Goal: Task Accomplishment & Management: Use online tool/utility

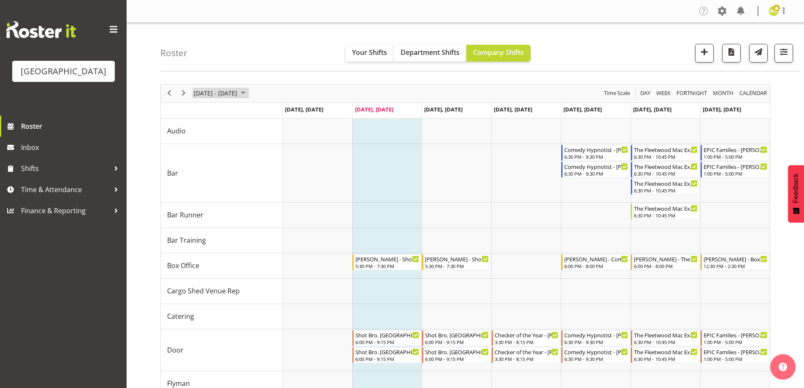
click at [238, 88] on span "[DATE] - [DATE]" at bounding box center [215, 93] width 45 height 11
click at [256, 190] on span "24" at bounding box center [256, 186] width 13 height 13
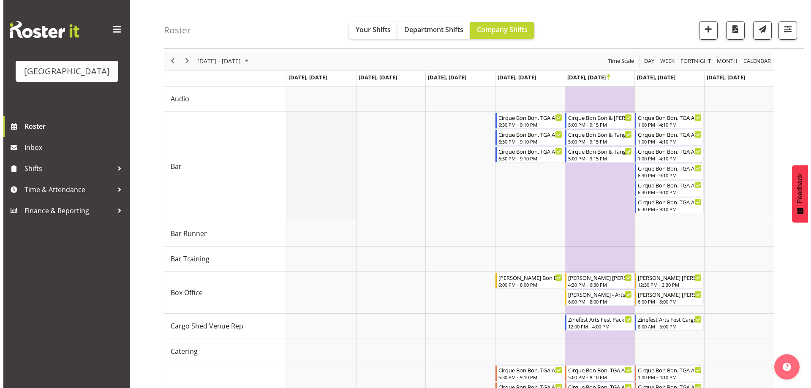
scroll to position [42, 0]
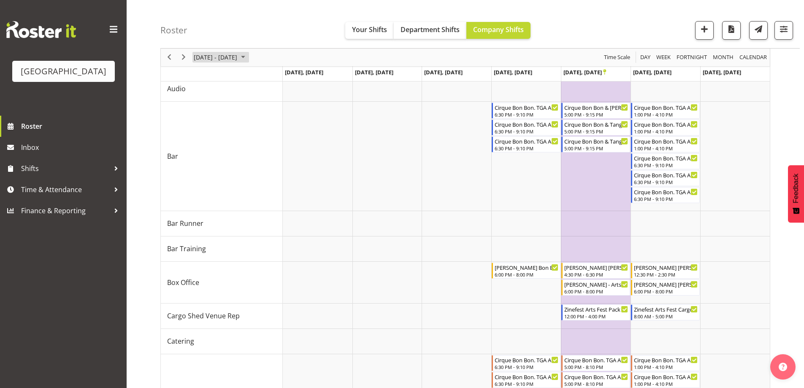
click at [238, 54] on span "[DATE] - [DATE]" at bounding box center [215, 57] width 45 height 11
click at [260, 164] on span "31" at bounding box center [256, 165] width 13 height 13
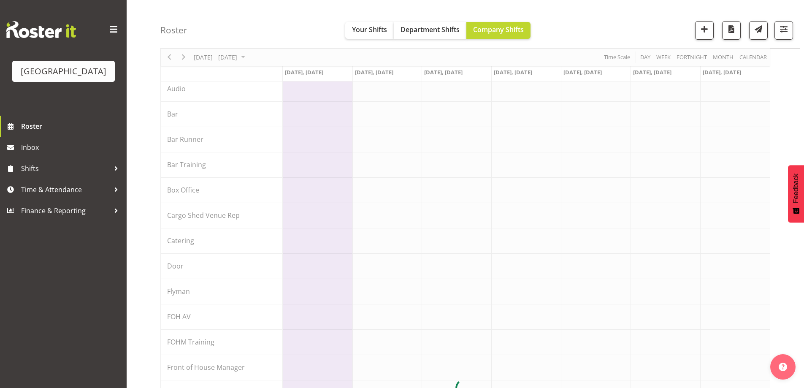
click at [589, 24] on div "Roster Your Shifts Department Shifts Company Shifts All Locations [GEOGRAPHIC_D…" at bounding box center [480, 24] width 640 height 49
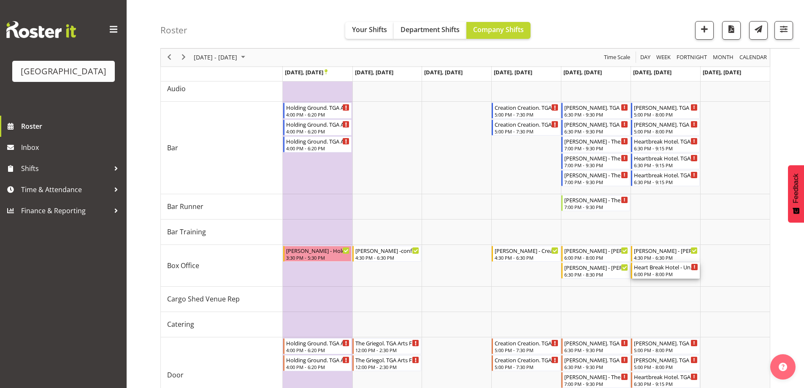
click at [680, 272] on div "6:00 PM - 8:00 PM" at bounding box center [666, 274] width 64 height 7
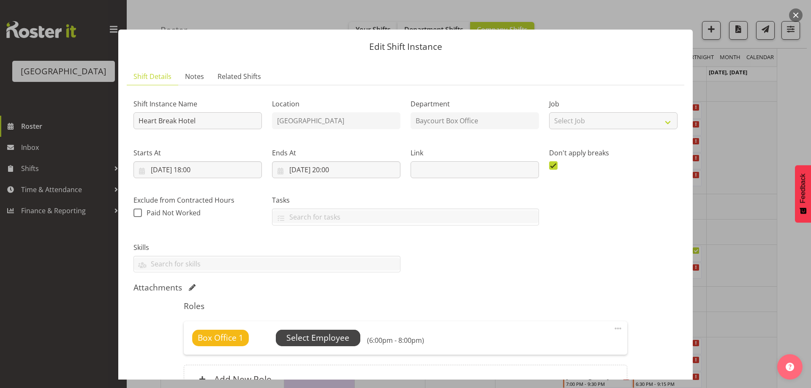
click at [312, 335] on span "Select Employee" at bounding box center [317, 338] width 63 height 12
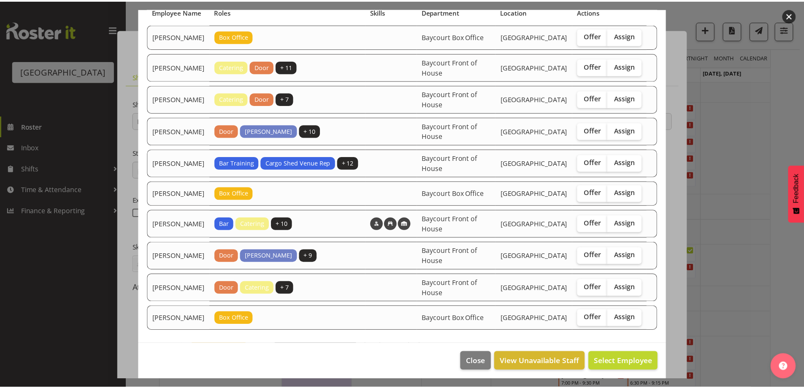
scroll to position [84, 0]
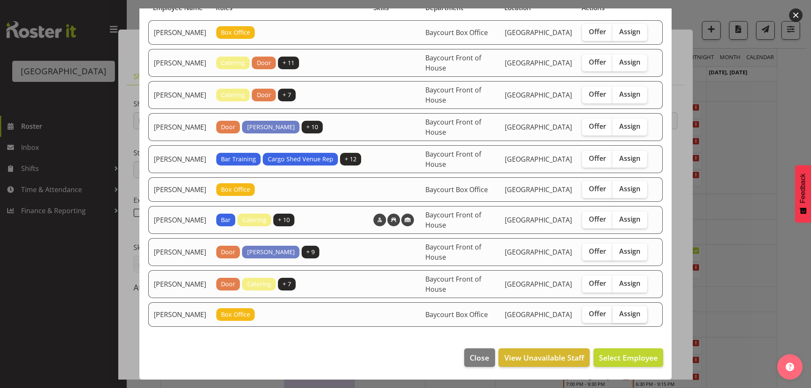
click at [635, 322] on label "Assign" at bounding box center [629, 314] width 35 height 17
click at [618, 317] on input "Assign" at bounding box center [614, 313] width 5 height 5
checkbox input "true"
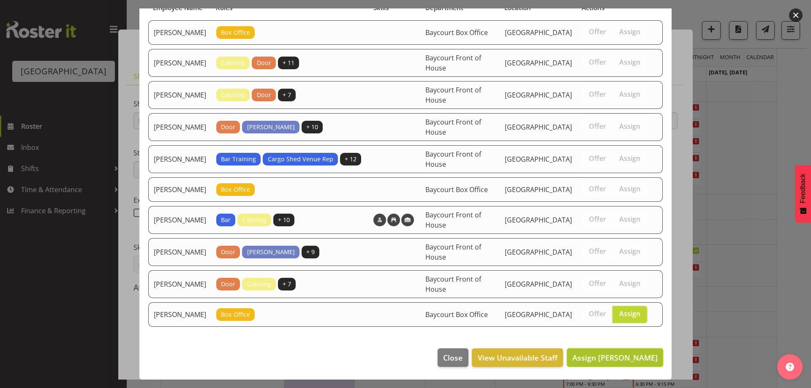
click at [637, 363] on span "Assign [PERSON_NAME]" at bounding box center [614, 358] width 85 height 10
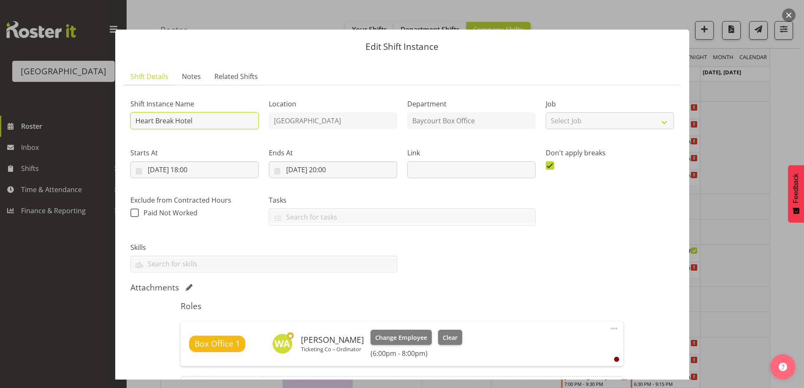
click at [134, 116] on input "Heart Break Hotel" at bounding box center [194, 120] width 128 height 17
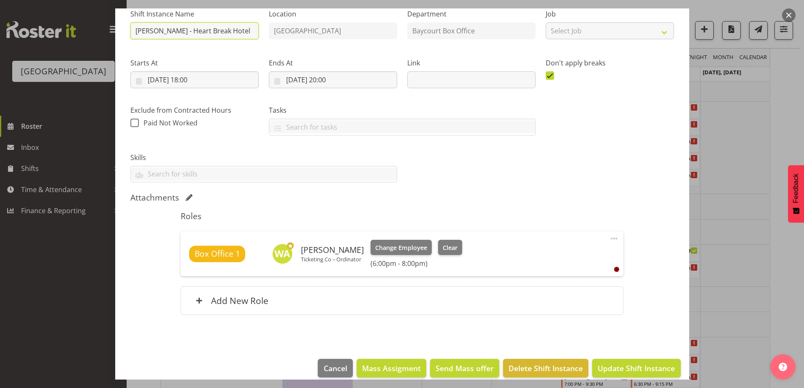
scroll to position [100, 0]
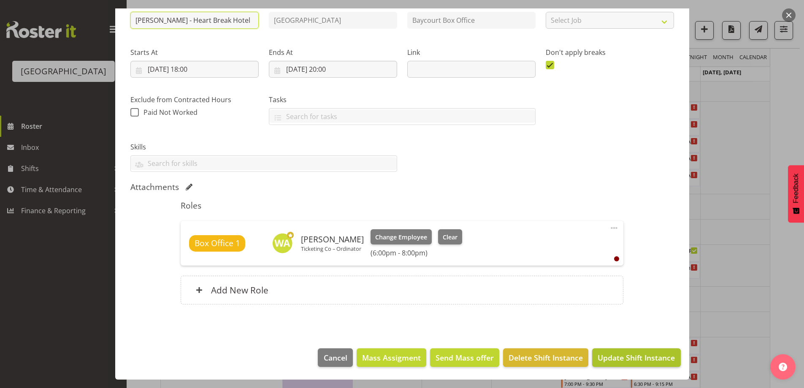
type input "[PERSON_NAME] - Heart Break Hotel"
click at [657, 360] on span "Update Shift Instance" at bounding box center [636, 357] width 77 height 11
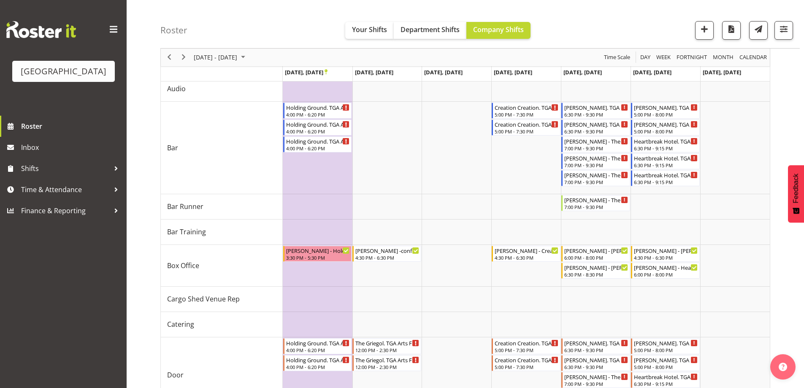
click at [580, 33] on div "Roster Your Shifts Department Shifts Company Shifts All Locations [GEOGRAPHIC_D…" at bounding box center [480, 24] width 640 height 49
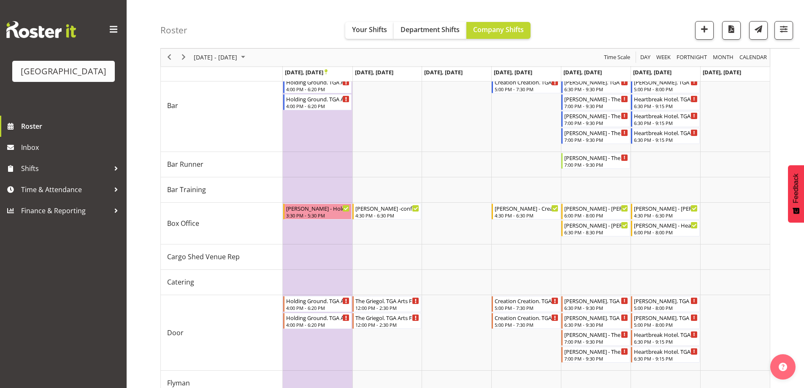
click at [582, 24] on div "Roster Your Shifts Department Shifts Company Shifts All Locations [GEOGRAPHIC_D…" at bounding box center [480, 24] width 640 height 49
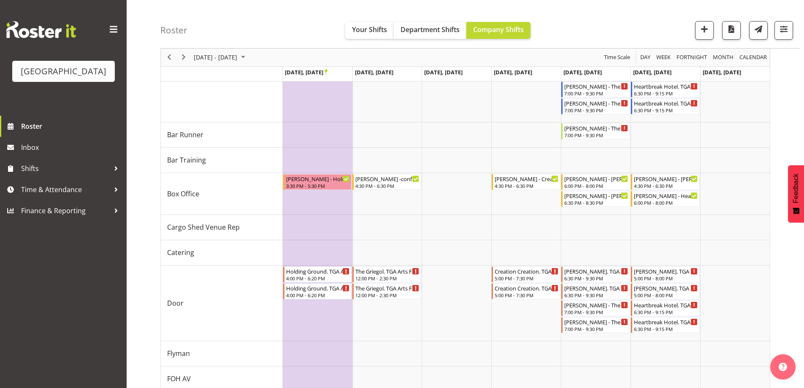
scroll to position [127, 0]
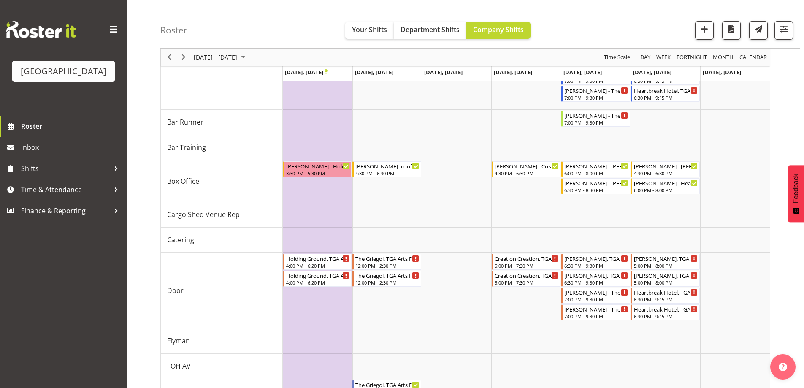
click at [605, 14] on div "Roster Your Shifts Department Shifts Company Shifts All Locations [GEOGRAPHIC_D…" at bounding box center [480, 24] width 640 height 49
